Goal: Transaction & Acquisition: Book appointment/travel/reservation

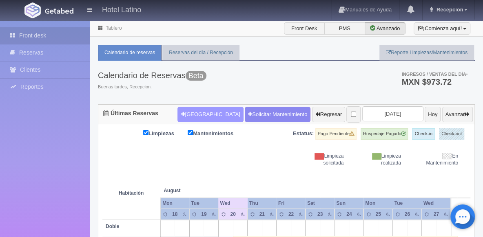
click at [184, 110] on button "Nueva Reserva" at bounding box center [210, 115] width 66 height 16
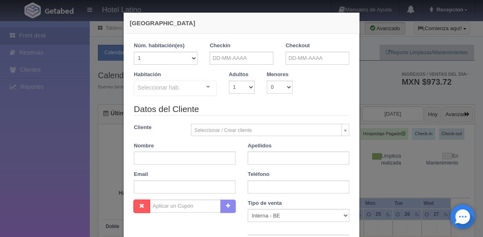
checkbox input "false"
click at [246, 61] on input "text" at bounding box center [242, 58] width 64 height 13
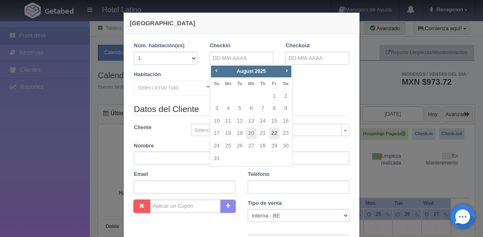
click at [276, 133] on link "22" at bounding box center [274, 134] width 11 height 12
type input "[DATE]"
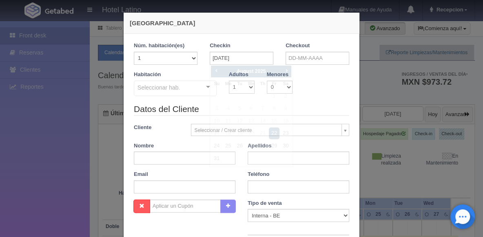
checkbox input "false"
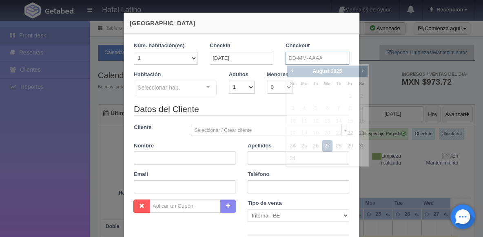
click at [311, 59] on input "text" at bounding box center [318, 58] width 64 height 13
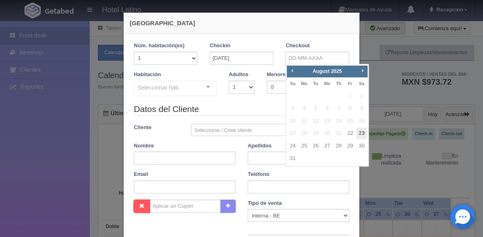
click at [363, 130] on link "23" at bounding box center [361, 134] width 11 height 12
type input "[DATE]"
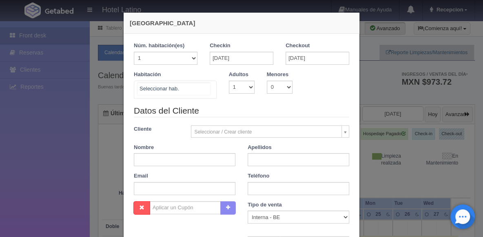
click at [202, 89] on div "Sencilla Sencilla - Sin asignar Doble Doble - Sin asignar Doble 2 Doble 3 Doble…" at bounding box center [175, 90] width 83 height 18
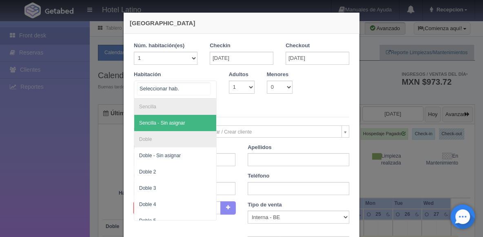
click at [181, 122] on span "Sencilla - Sin asignar" at bounding box center [162, 123] width 46 height 6
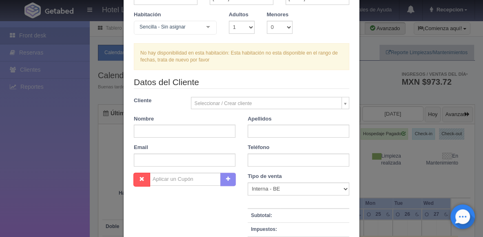
scroll to position [68, 0]
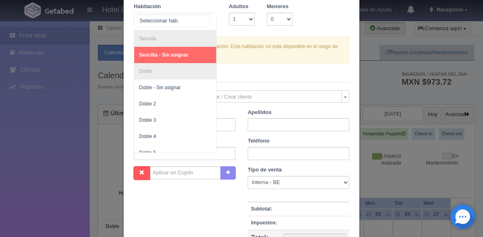
click at [208, 18] on div at bounding box center [208, 19] width 16 height 12
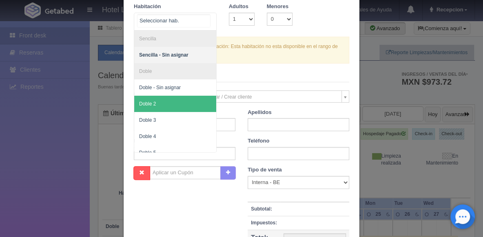
click at [168, 102] on span "Doble 2" at bounding box center [175, 104] width 82 height 16
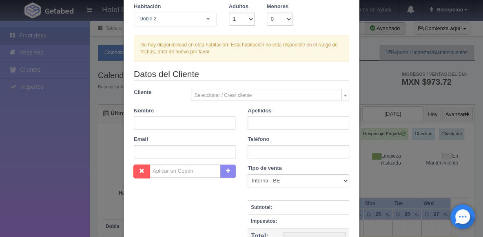
checkbox input "false"
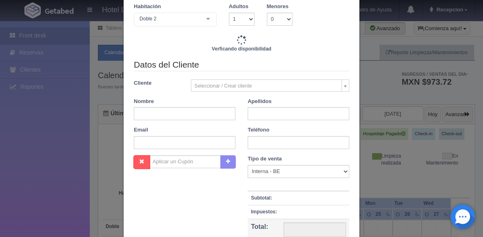
type input "770.00"
checkbox input "false"
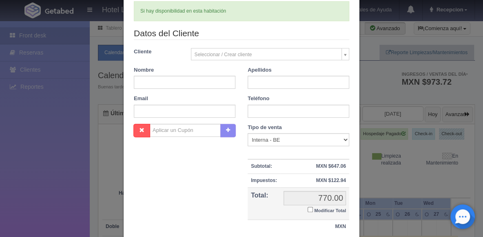
scroll to position [0, 0]
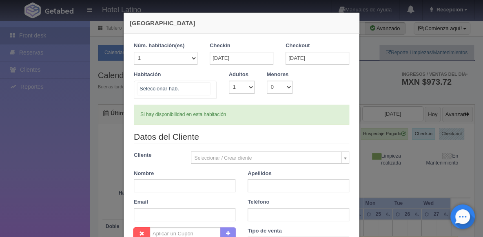
click at [204, 91] on div at bounding box center [208, 87] width 16 height 12
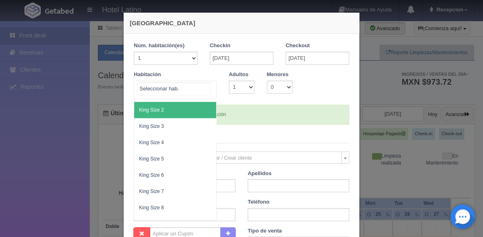
scroll to position [326, 0]
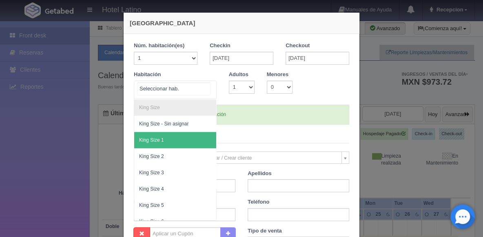
click at [161, 139] on span "King Size 1" at bounding box center [151, 140] width 25 height 6
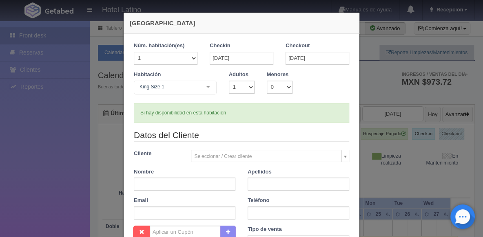
checkbox input "false"
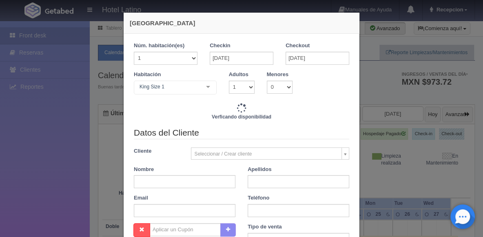
type input "740.00"
checkbox input "false"
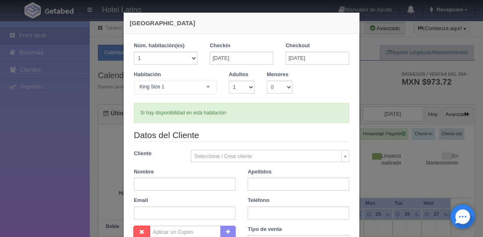
click at [208, 84] on div at bounding box center [208, 87] width 16 height 12
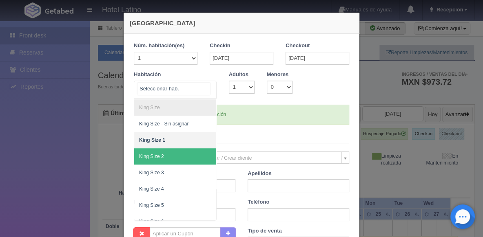
click at [163, 155] on span "King Size 2" at bounding box center [151, 157] width 25 height 6
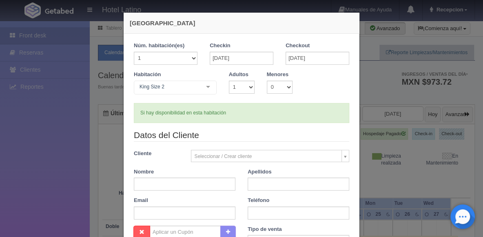
checkbox input "false"
type input "740.00"
checkbox input "false"
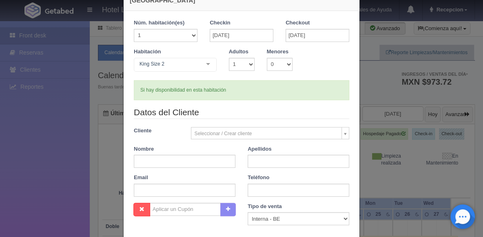
scroll to position [34, 0]
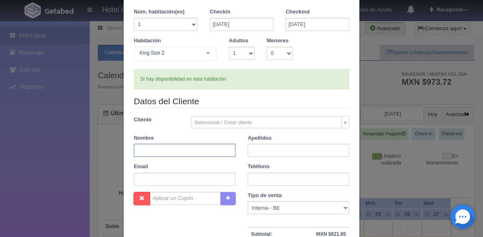
click at [139, 148] on input "text" at bounding box center [185, 150] width 102 height 13
type input "[PERSON_NAME]"
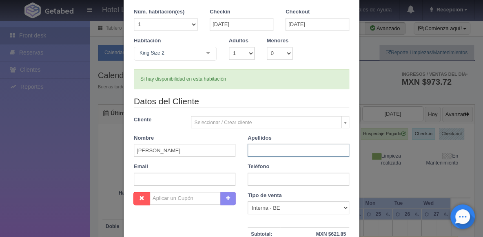
click at [251, 152] on input "text" at bounding box center [299, 150] width 102 height 13
type input "alcalde"
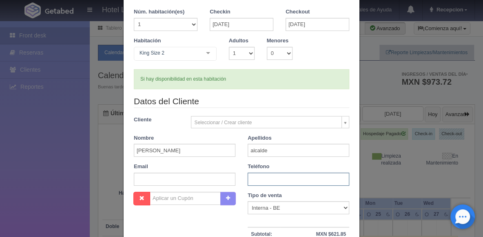
click at [249, 179] on input "text" at bounding box center [299, 179] width 102 height 13
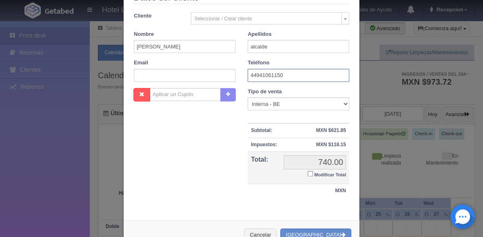
scroll to position [161, 0]
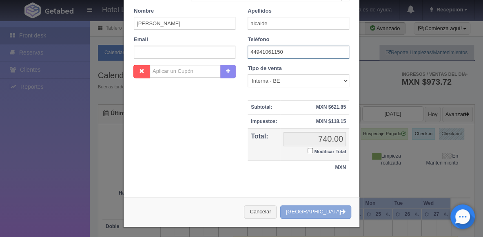
type input "44941061150"
click at [315, 210] on button "Crear Reserva" at bounding box center [315, 212] width 71 height 13
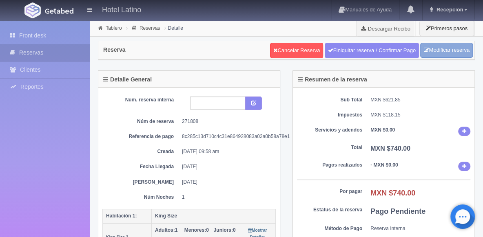
click at [438, 50] on link "Modificar reserva" at bounding box center [446, 50] width 53 height 15
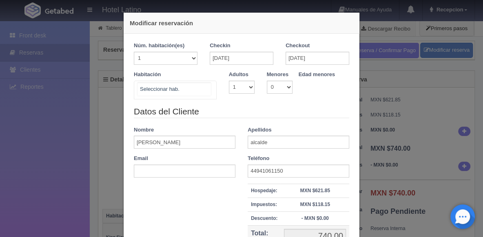
click at [207, 91] on div at bounding box center [208, 89] width 16 height 16
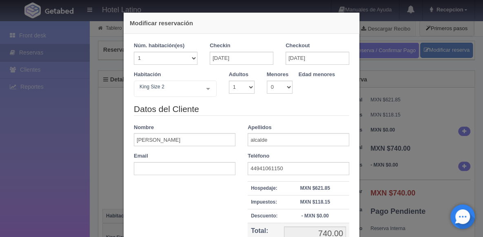
click at [198, 58] on div "Núm. habitación(es) 1 2 3 4 5 6 7 8 9 10 11 12 13 14 15 16 17 18 19 20" at bounding box center [166, 56] width 76 height 29
click at [134, 52] on select "1 2 3 4 5 6 7 8 9 10 11 12 13 14 15 16 17 18 19 20" at bounding box center [166, 58] width 64 height 13
select select "2"
click option "2" at bounding box center [0, 0] width 0 height 0
select select "2"
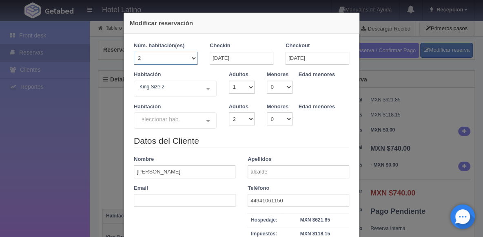
checkbox input "false"
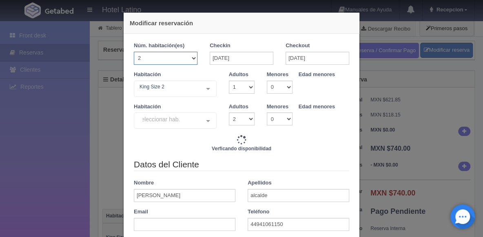
type input "1480.00"
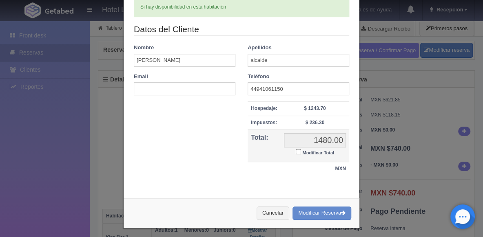
scroll to position [139, 0]
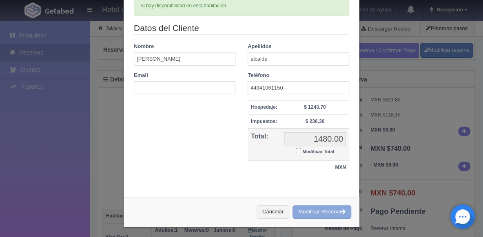
click at [306, 208] on button "Modificar Reserva" at bounding box center [321, 212] width 59 height 13
